Goal: Task Accomplishment & Management: Manage account settings

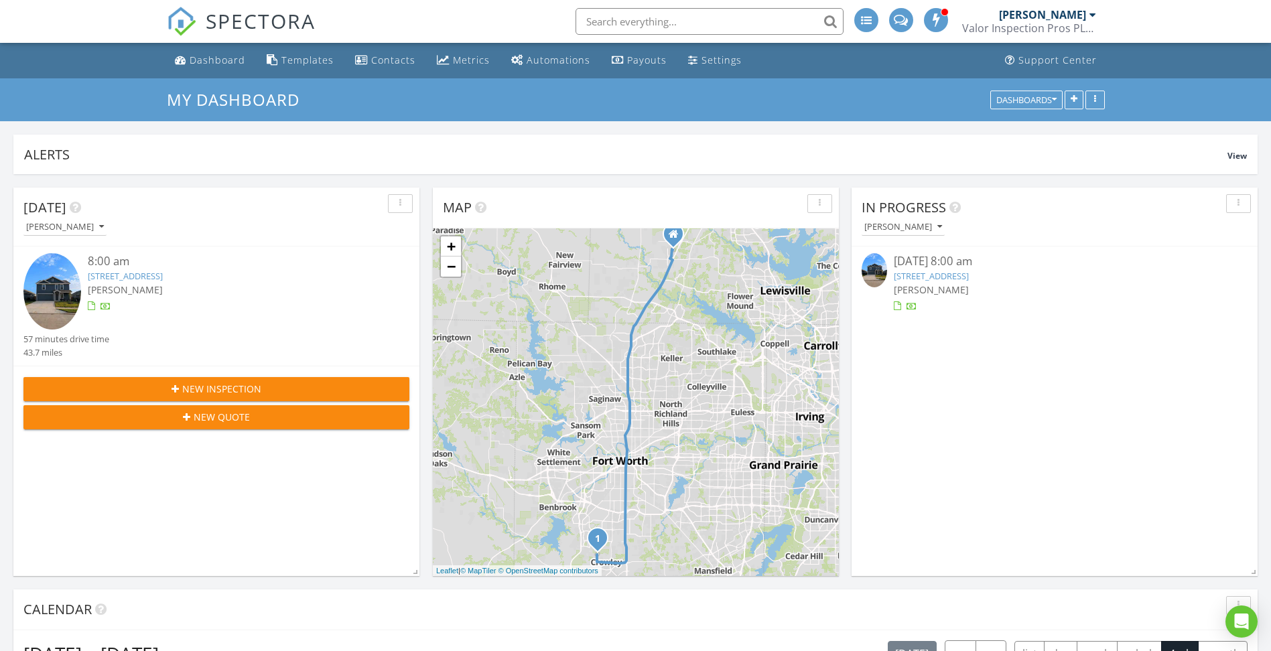
scroll to position [1240, 1291]
click at [969, 273] on link "4016 Arklow Street, Fort Worth, TX 76036" at bounding box center [931, 276] width 75 height 12
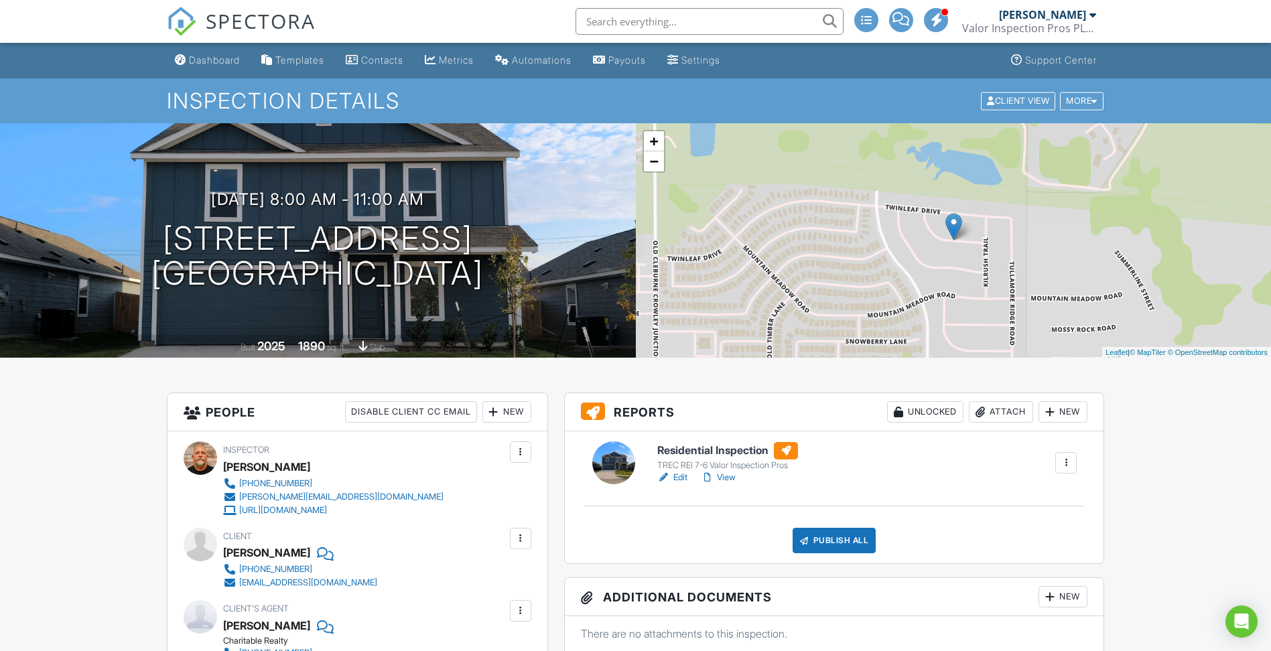
click at [675, 475] on link "Edit" at bounding box center [672, 477] width 30 height 13
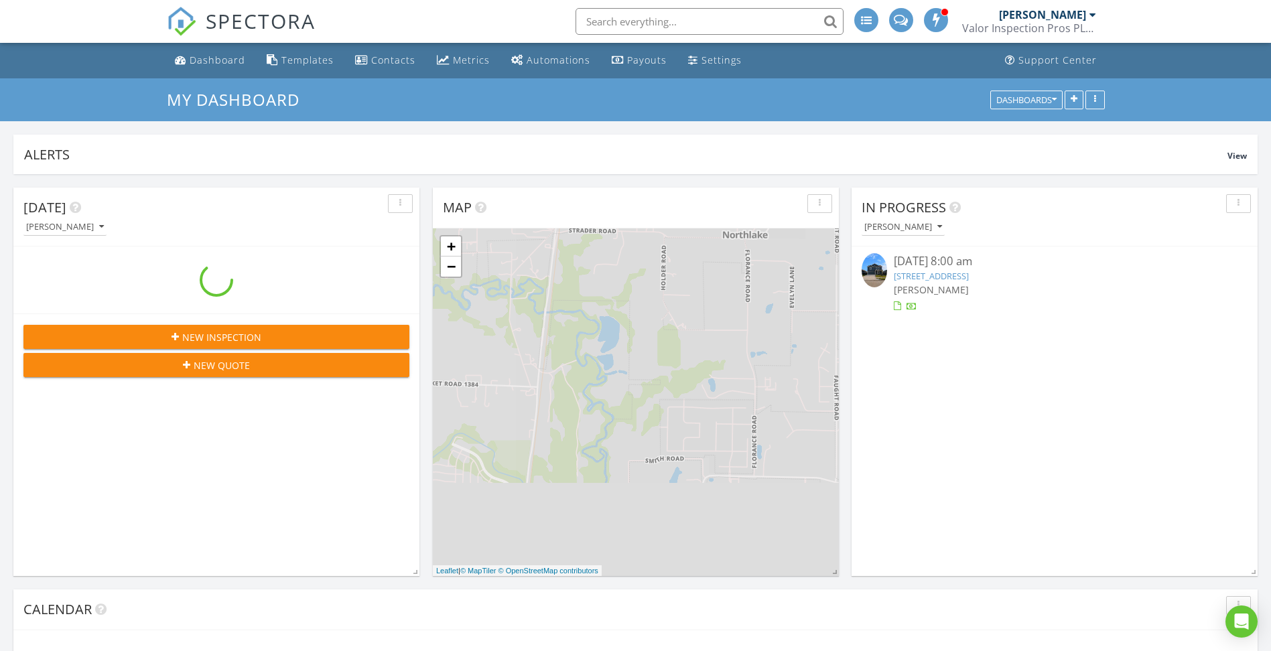
scroll to position [1240, 1291]
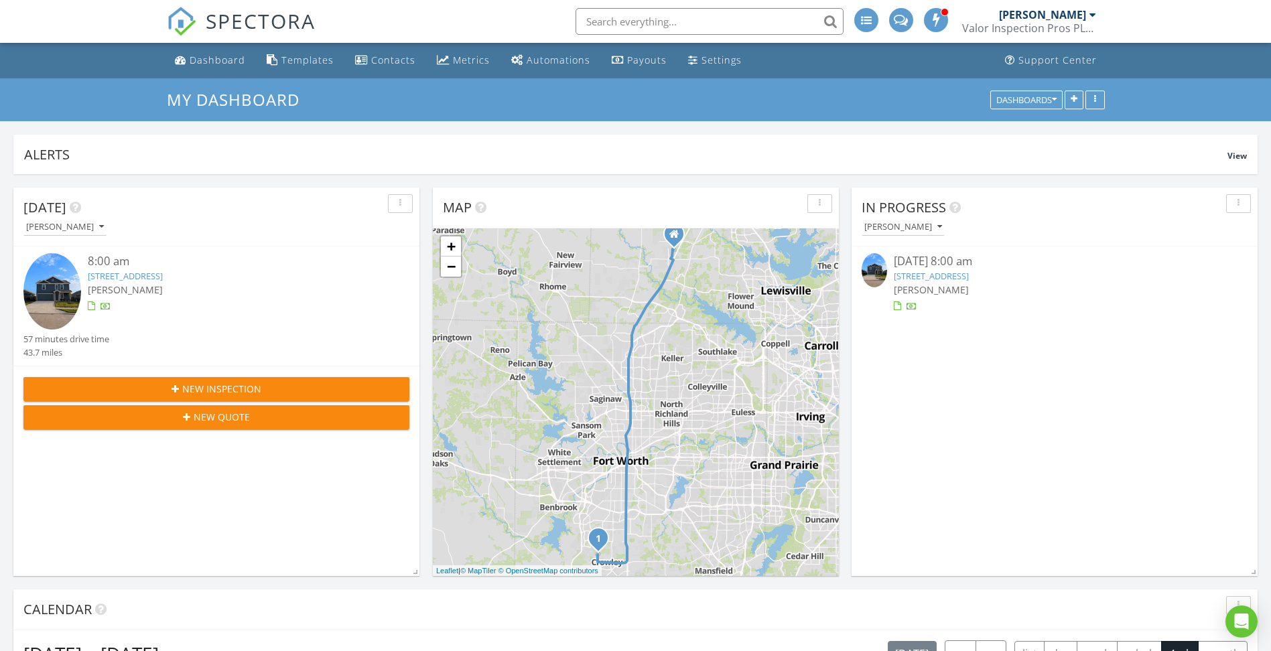
click at [956, 277] on link "4016 Arklow Street, Fort Worth, TX 76036" at bounding box center [931, 276] width 75 height 12
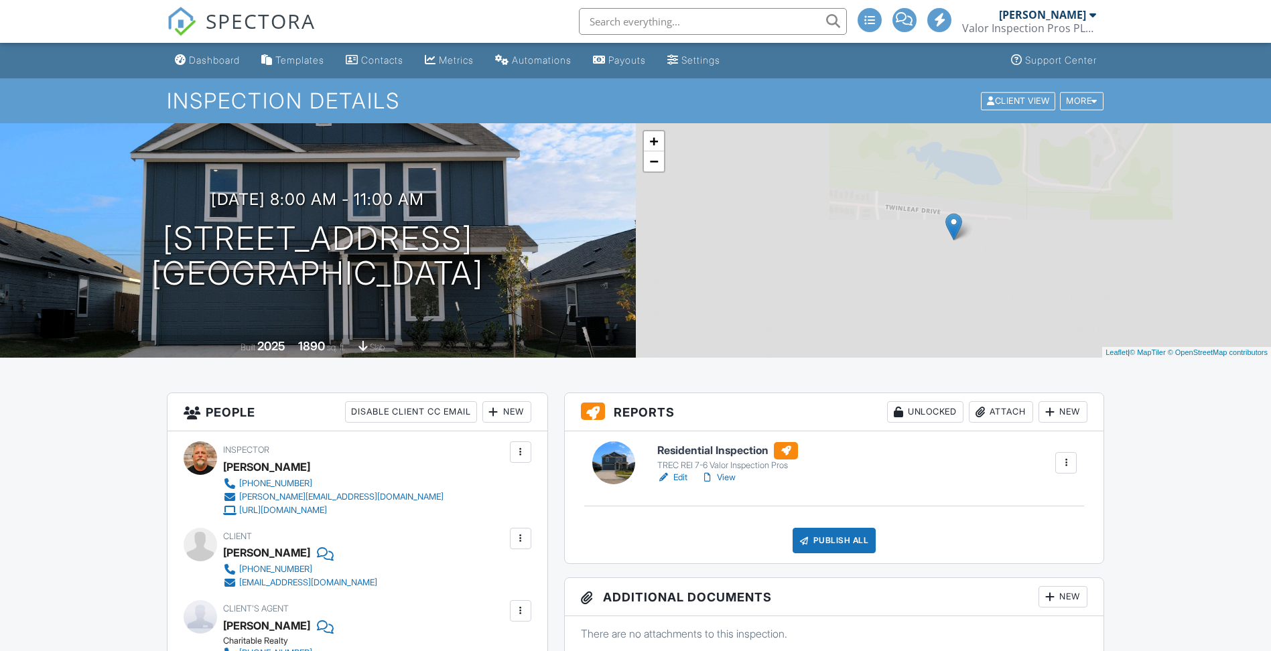
click at [683, 474] on link "Edit" at bounding box center [672, 477] width 30 height 13
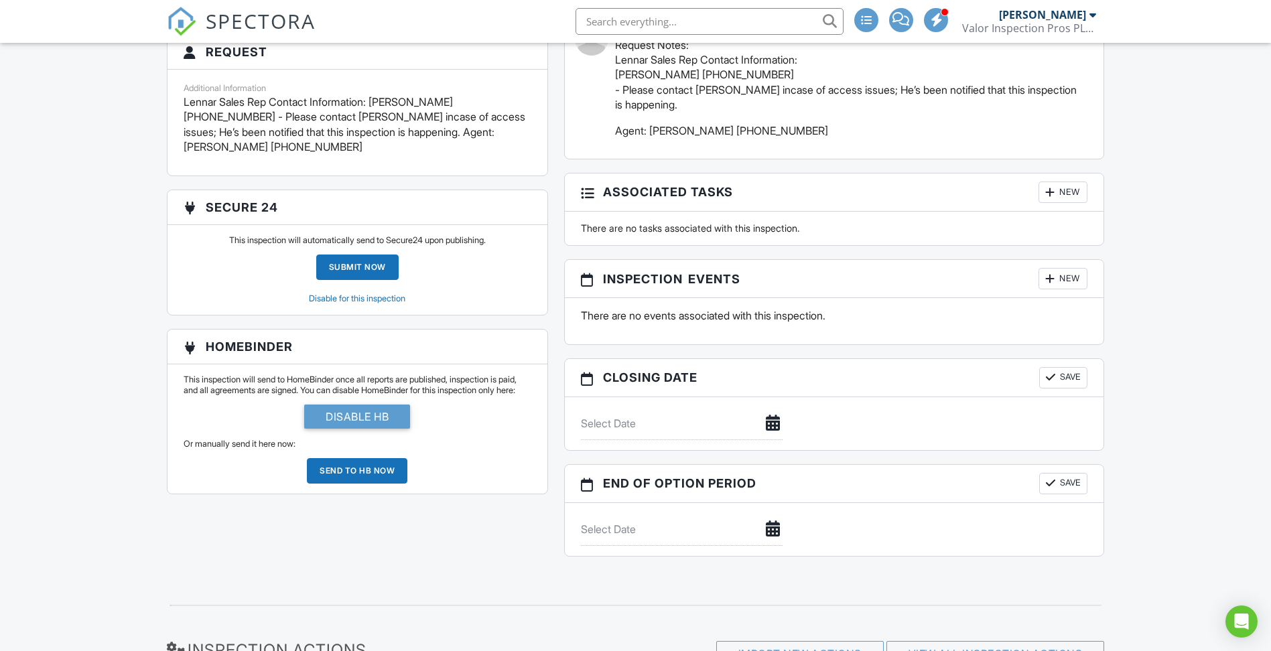
scroll to position [1348, 0]
click at [779, 424] on div at bounding box center [682, 424] width 218 height 33
click at [768, 423] on div at bounding box center [682, 424] width 218 height 33
click at [717, 426] on input "text" at bounding box center [682, 424] width 202 height 33
click at [779, 456] on icon at bounding box center [775, 453] width 9 height 9
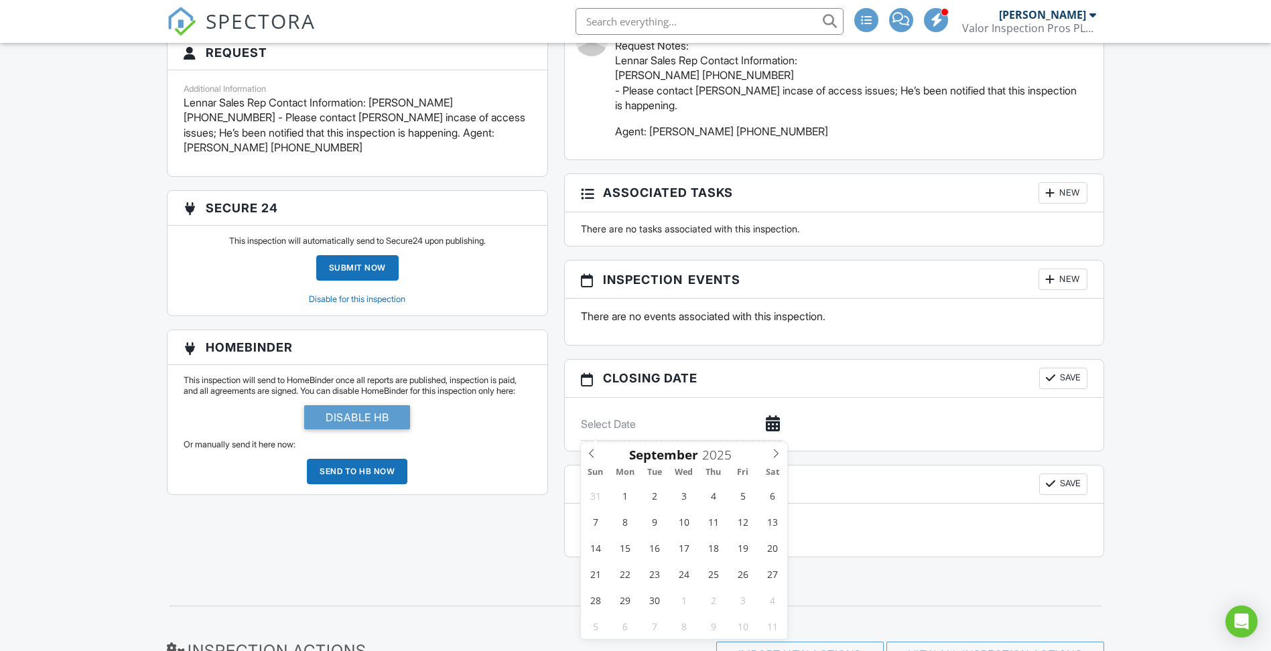
type input "09/15/2025"
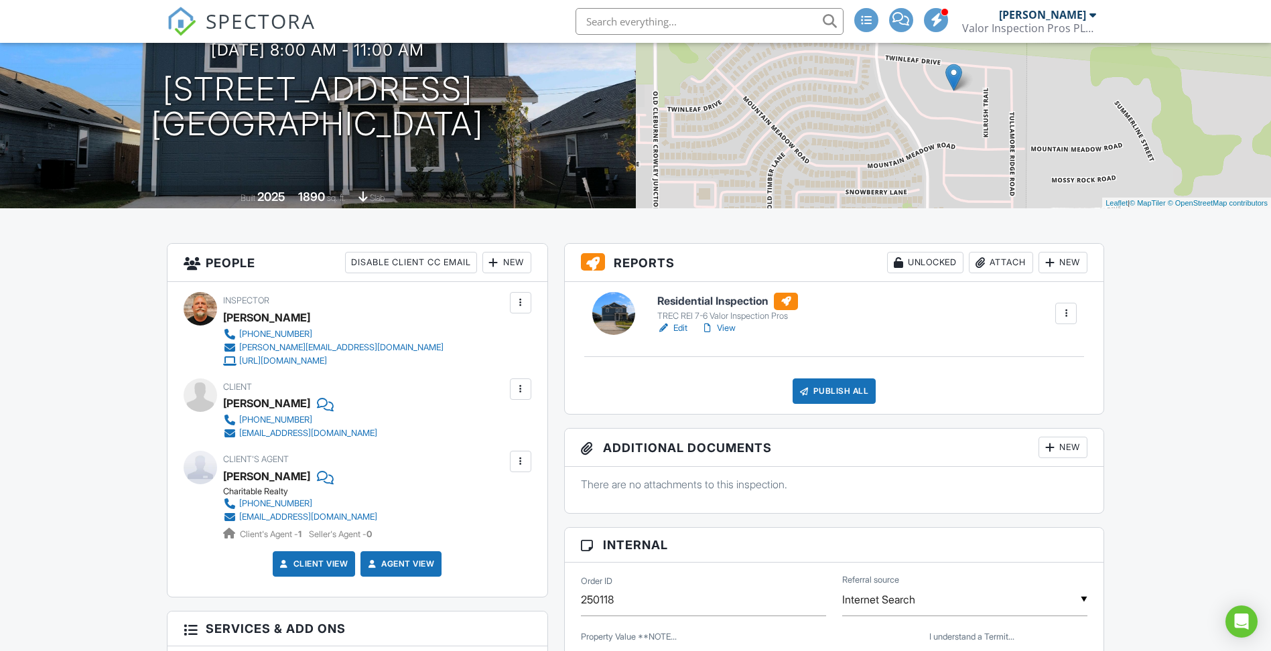
scroll to position [0, 0]
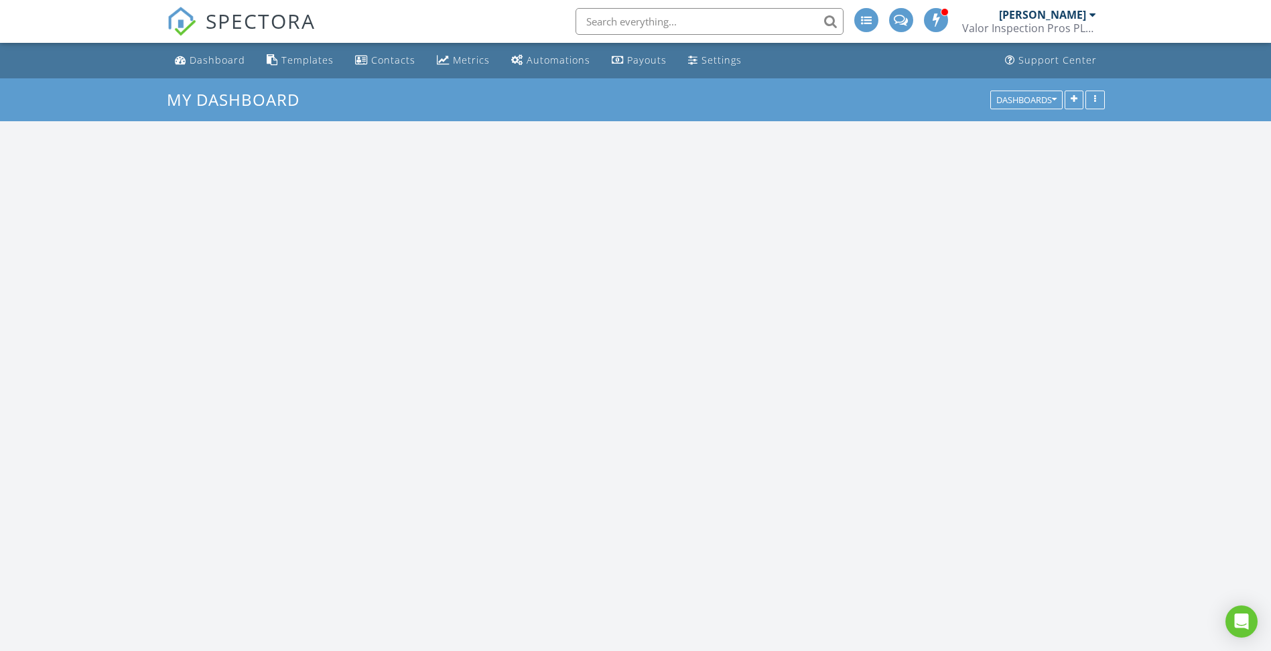
scroll to position [1240, 1291]
